Goal: Contribute content

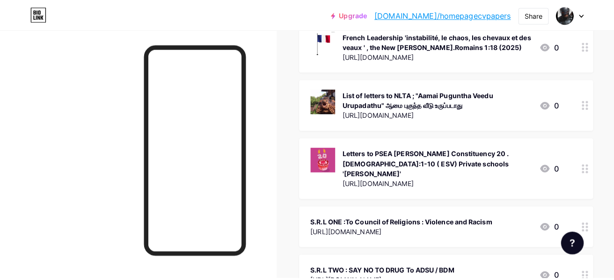
scroll to position [2472, 0]
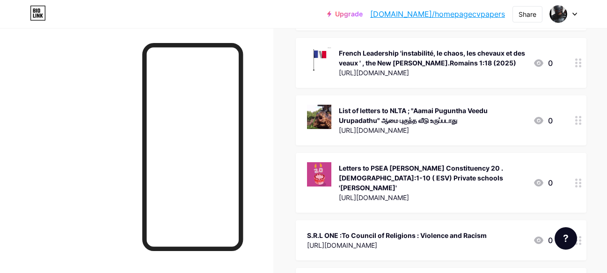
click at [459, 163] on div "Letters to PSEA [PERSON_NAME] Constituency 20 . [DEMOGRAPHIC_DATA]:1-10 ( ESV) …" at bounding box center [432, 177] width 187 height 29
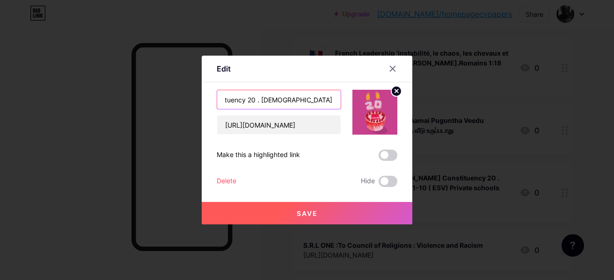
scroll to position [0, 184]
drag, startPoint x: 305, startPoint y: 103, endPoint x: 375, endPoint y: 103, distance: 69.7
click at [375, 103] on div "Letters to PSEA [PERSON_NAME] Constituency 20 . [DEMOGRAPHIC_DATA]:1-10 ( ESV) …" at bounding box center [307, 112] width 181 height 45
click at [299, 99] on input "Letters to PSEA [PERSON_NAME] Constituency 20 . [DEMOGRAPHIC_DATA]:1-10 ( ESV) …" at bounding box center [278, 99] width 123 height 19
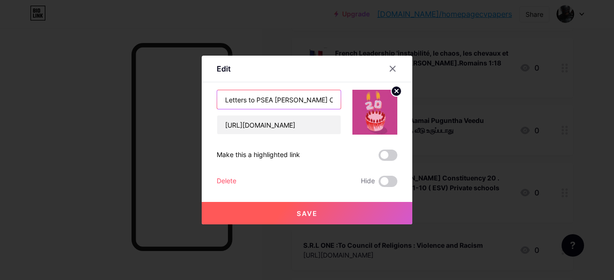
drag, startPoint x: 255, startPoint y: 101, endPoint x: 213, endPoint y: 100, distance: 42.1
click at [213, 100] on div "Edit Content YouTube Play YouTube video without leaving your page. ADD Vimeo Pl…" at bounding box center [307, 140] width 210 height 169
click at [290, 100] on input "Letters to PSEA [PERSON_NAME] Constituency 20 . [DEMOGRAPHIC_DATA]:1-10 ( ESV) …" at bounding box center [278, 99] width 123 height 19
drag, startPoint x: 321, startPoint y: 98, endPoint x: 337, endPoint y: 98, distance: 15.9
click at [337, 98] on input "Letters to PSEA [PERSON_NAME] Constituency 20 . [DEMOGRAPHIC_DATA]:1-10 ( ESV) …" at bounding box center [278, 99] width 123 height 19
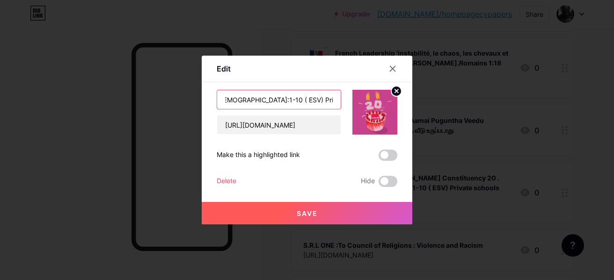
scroll to position [0, 184]
click at [261, 98] on input "Letters to PSEA [PERSON_NAME] Constituency 20 . [DEMOGRAPHIC_DATA]:1-10 ( ESV) …" at bounding box center [278, 99] width 123 height 19
drag, startPoint x: 230, startPoint y: 98, endPoint x: 258, endPoint y: 99, distance: 28.1
click at [234, 98] on input "Letters to PSEA [PERSON_NAME] Constituency 20 . [DEMOGRAPHIC_DATA]:1-10 ( ESV) …" at bounding box center [278, 99] width 123 height 19
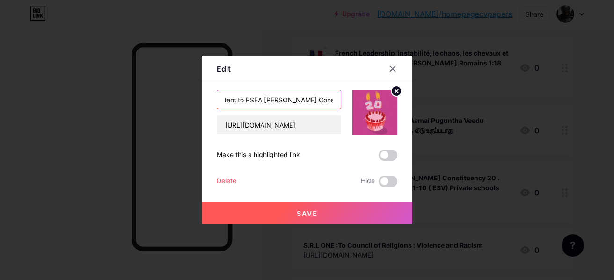
click at [278, 100] on input "Letters to PSEA [PERSON_NAME] Constituency 20 . [DEMOGRAPHIC_DATA]:1-10 ( ESV) …" at bounding box center [278, 99] width 123 height 19
click at [289, 99] on input "Letters to PSEA [PERSON_NAME] Constituency 20 . [DEMOGRAPHIC_DATA]:1-10 ( ESV) …" at bounding box center [278, 99] width 123 height 19
paste input "तंग करना"
type input "Letters to PSEA [PERSON_NAME] Constituency 20 तंग करना . [DEMOGRAPHIC_DATA]:1-1…"
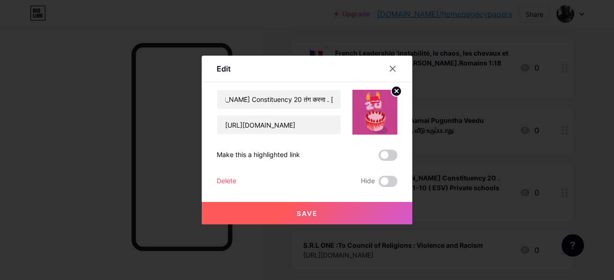
click at [298, 216] on span "Save" at bounding box center [306, 214] width 21 height 8
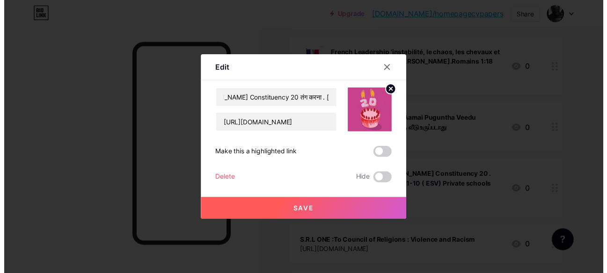
scroll to position [0, 0]
